Goal: Information Seeking & Learning: Understand process/instructions

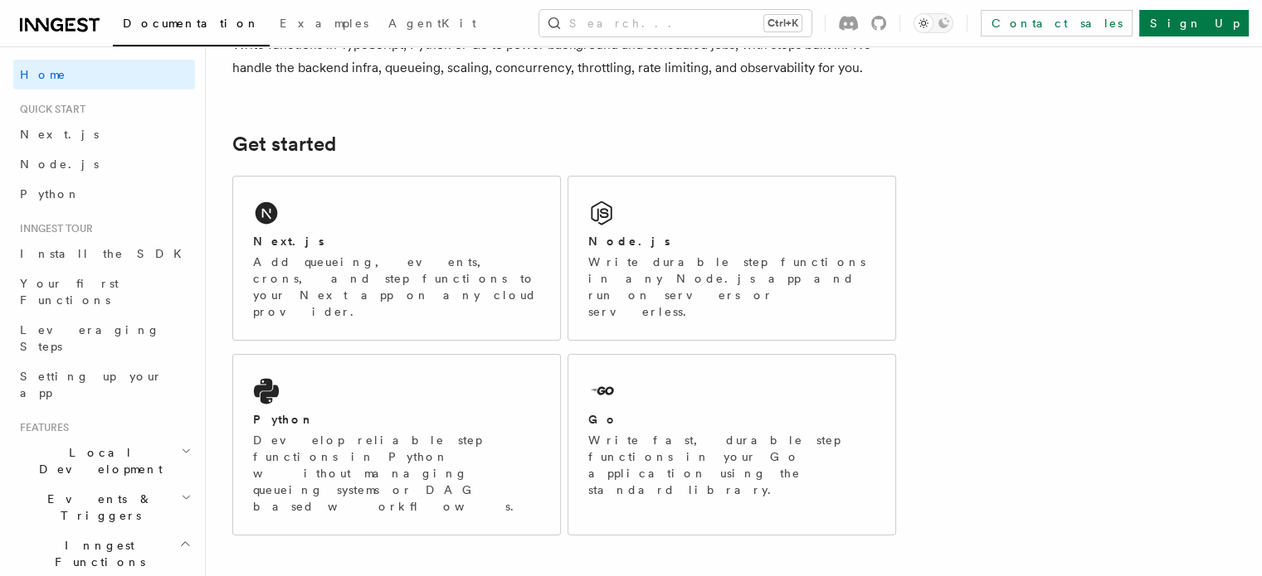
scroll to position [171, 0]
click at [631, 232] on h2 "Node.js" at bounding box center [629, 239] width 82 height 17
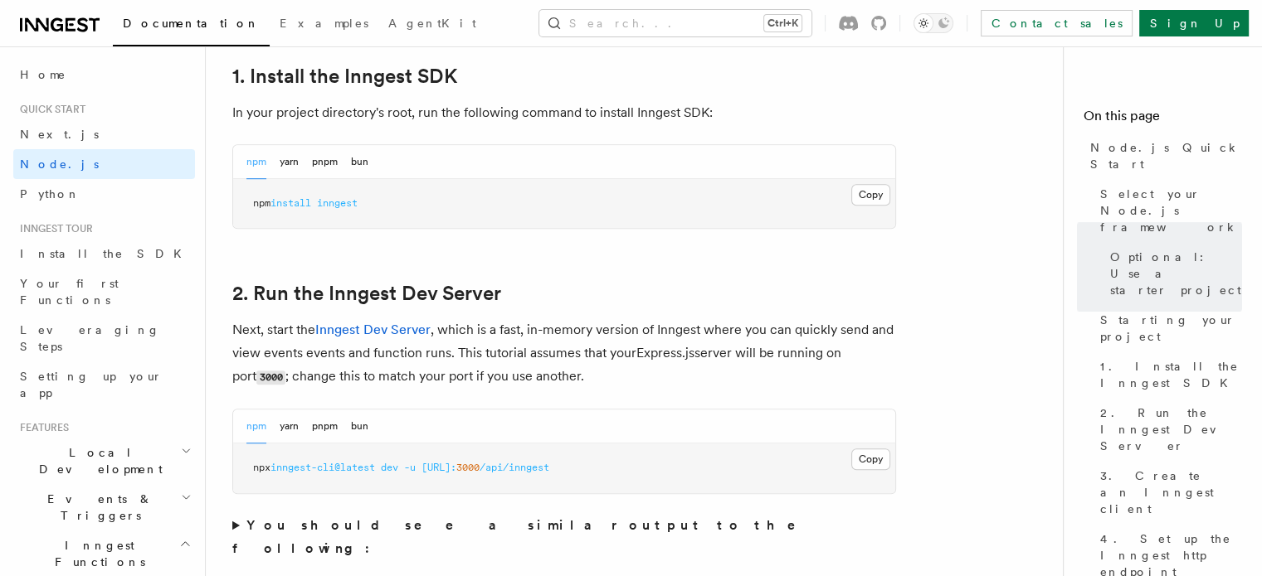
scroll to position [1091, 0]
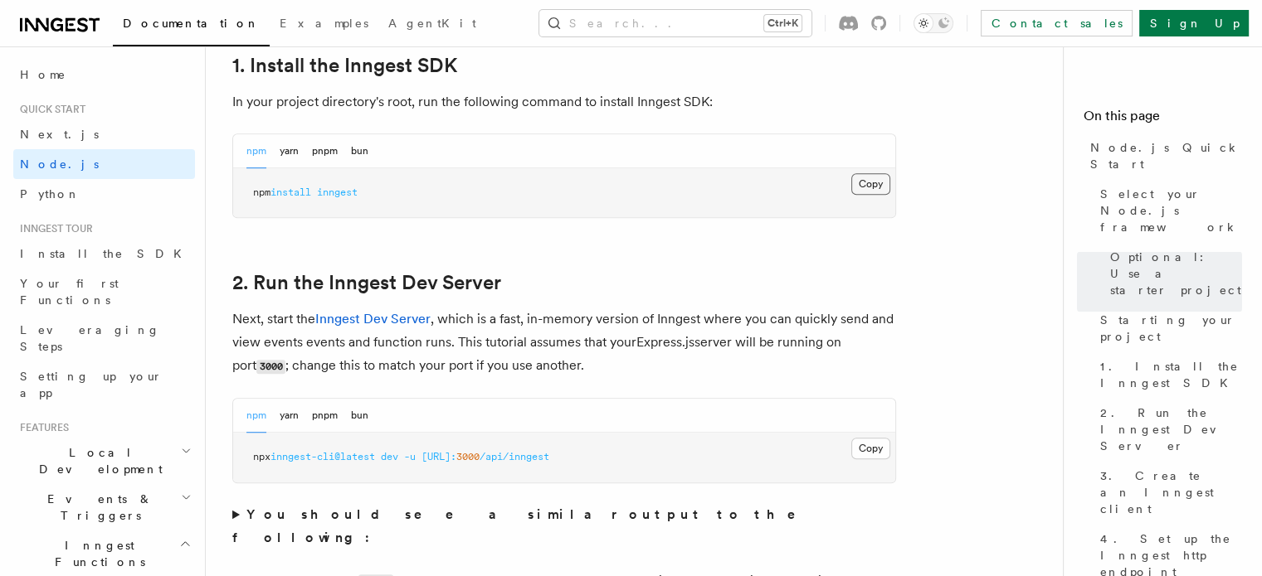
click at [867, 177] on button "Copy Copied" at bounding box center [870, 184] width 39 height 22
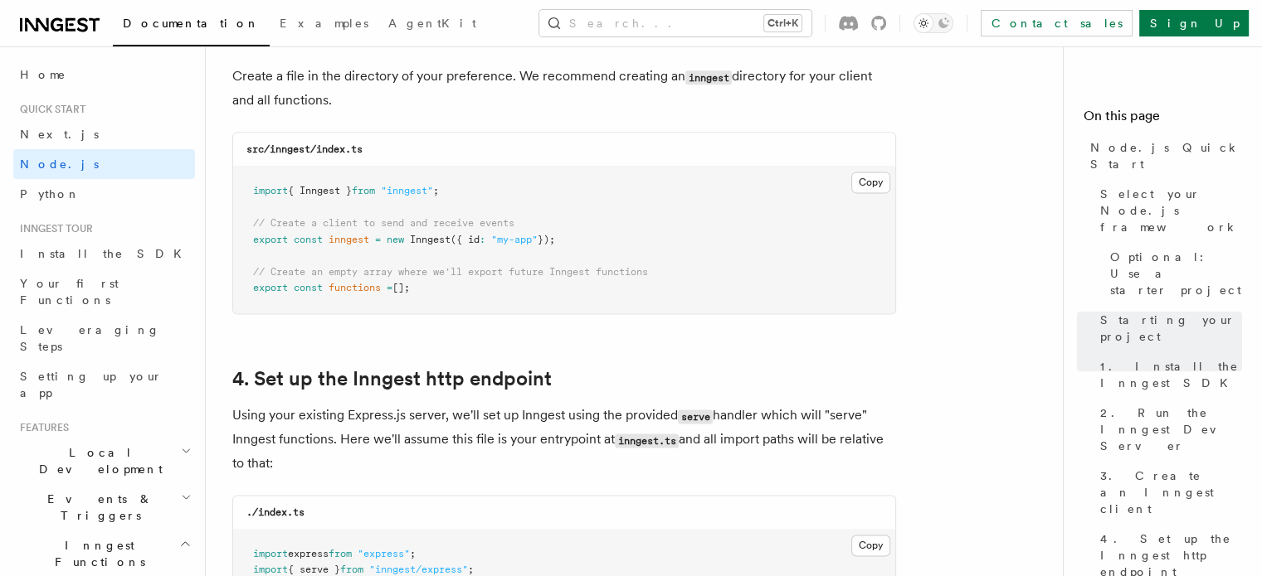
scroll to position [2230, 0]
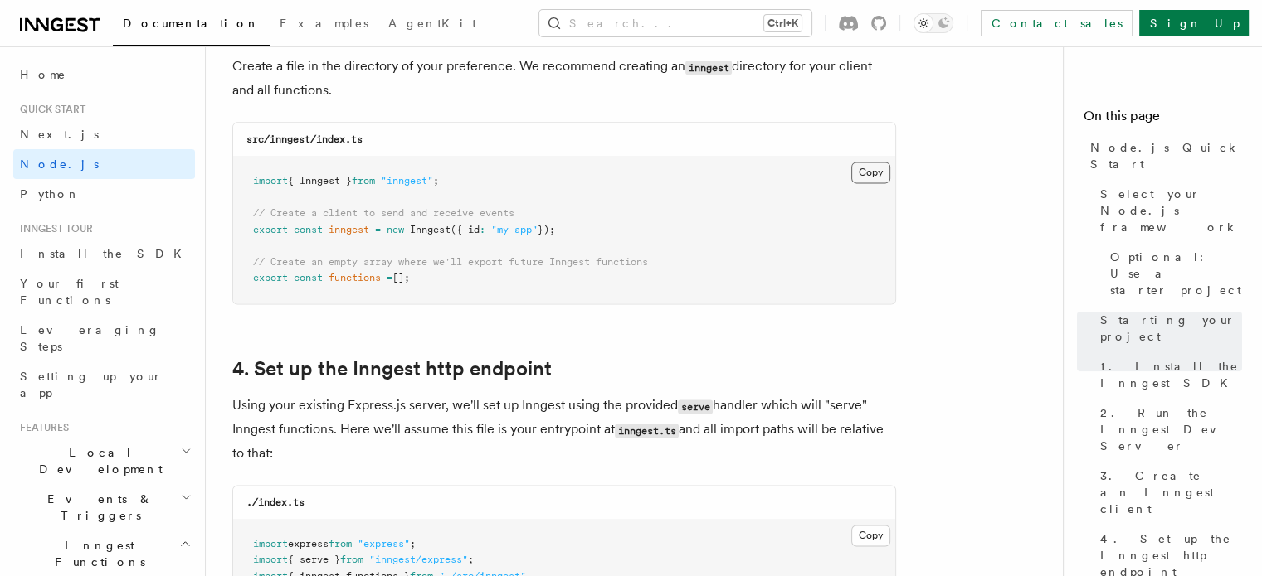
click at [871, 168] on button "Copy Copied" at bounding box center [870, 173] width 39 height 22
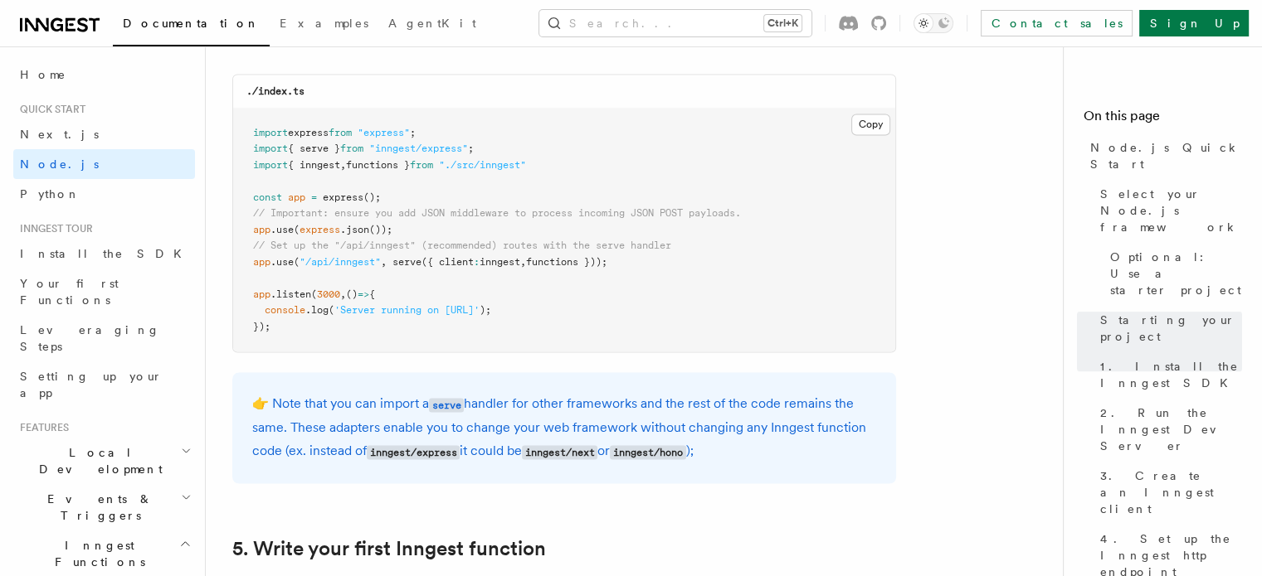
scroll to position [2654, 0]
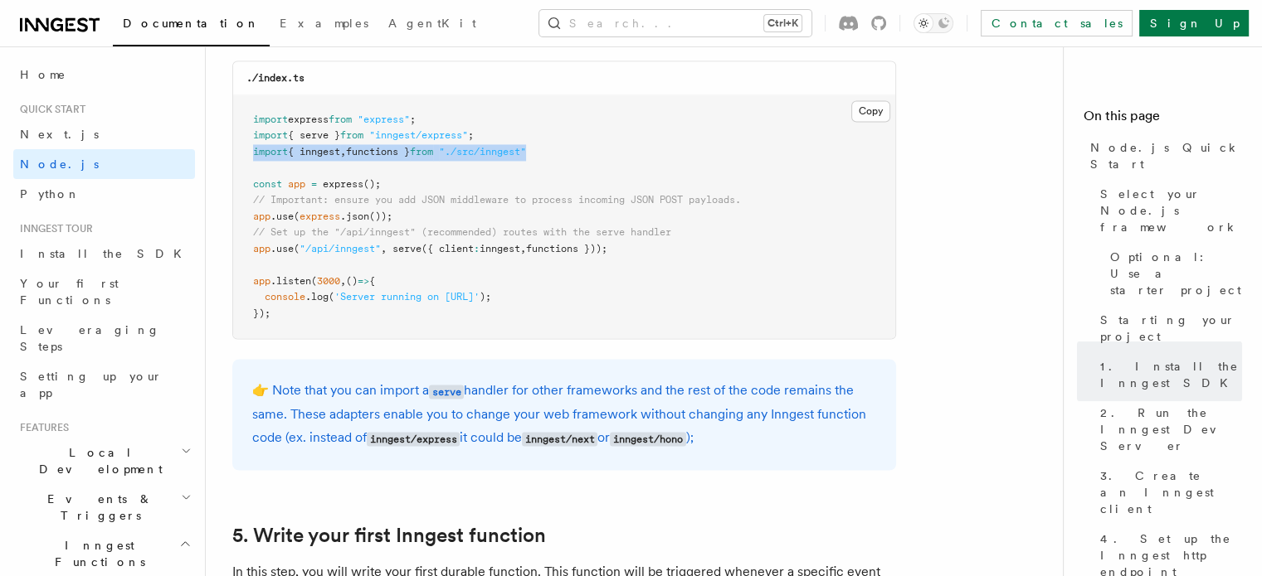
drag, startPoint x: 554, startPoint y: 154, endPoint x: 252, endPoint y: 152, distance: 301.9
click at [252, 152] on pre "import express from "express" ; import { serve } from "inngest/express" ; impor…" at bounding box center [564, 217] width 662 height 244
copy span "import { inngest , functions } from "./src/inngest""
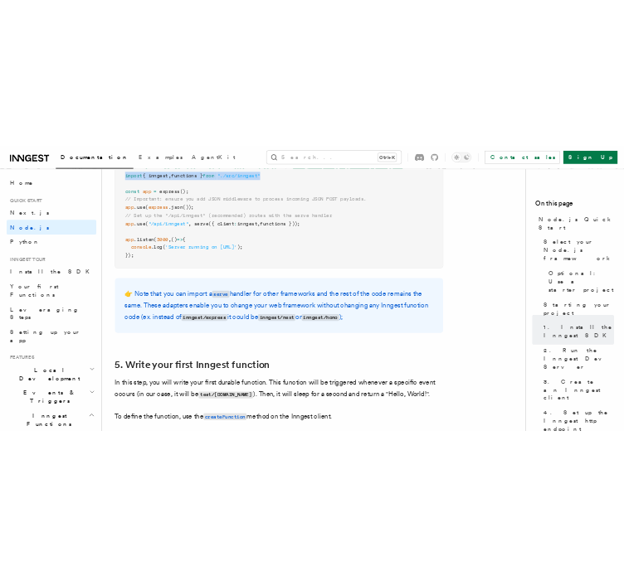
scroll to position [2747, 0]
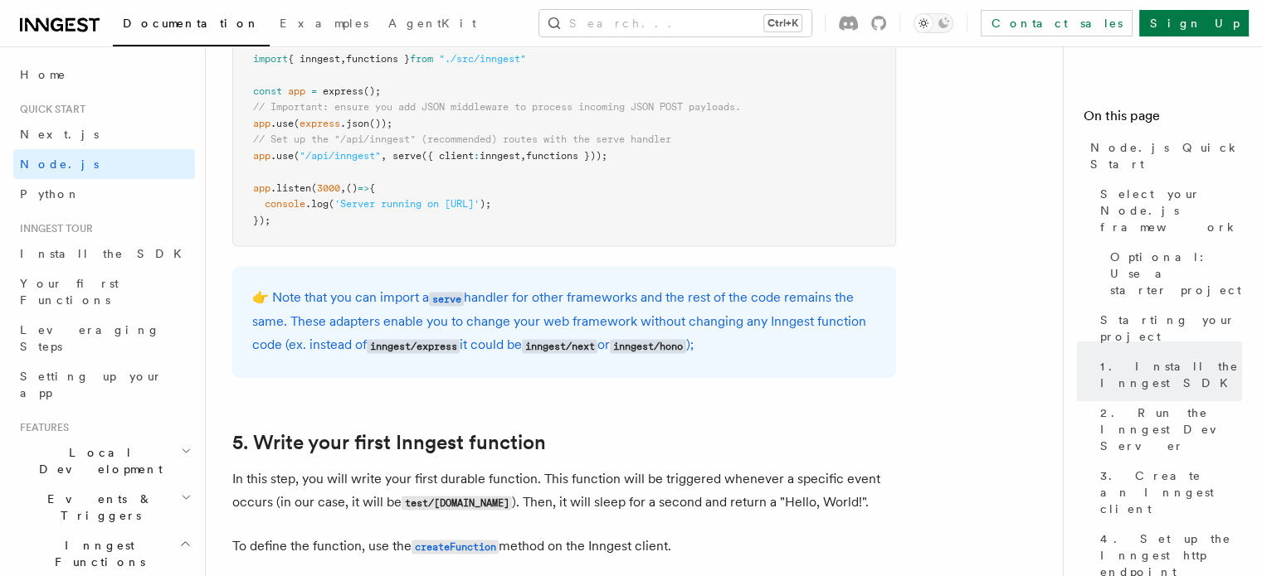
click at [437, 218] on pre "import express from "express" ; import { serve } from "inngest/express" ; impor…" at bounding box center [564, 124] width 662 height 244
drag, startPoint x: 632, startPoint y: 161, endPoint x: 238, endPoint y: 153, distance: 394.1
click at [238, 153] on pre "import express from "express" ; import { serve } from "inngest/express" ; impor…" at bounding box center [564, 124] width 662 height 244
copy span "app .use ( "/api/inngest" , serve ({ client : inngest , functions }));"
